Goal: Find specific page/section: Find specific page/section

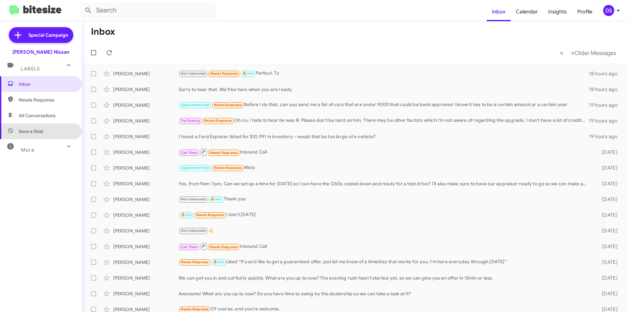
click at [49, 136] on span "Save a Deal" at bounding box center [41, 131] width 82 height 16
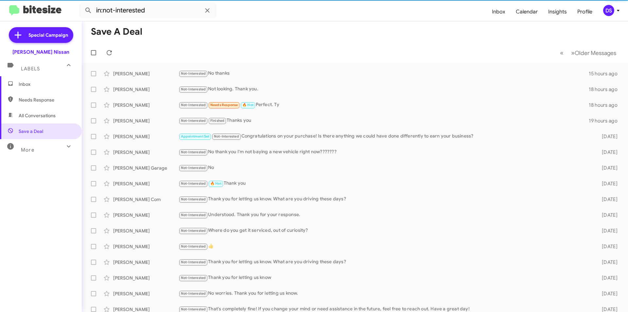
click at [52, 116] on span "All Conversations" at bounding box center [37, 115] width 37 height 7
type input "in:all-conversations"
